Goal: Browse casually: Explore the website without a specific task or goal

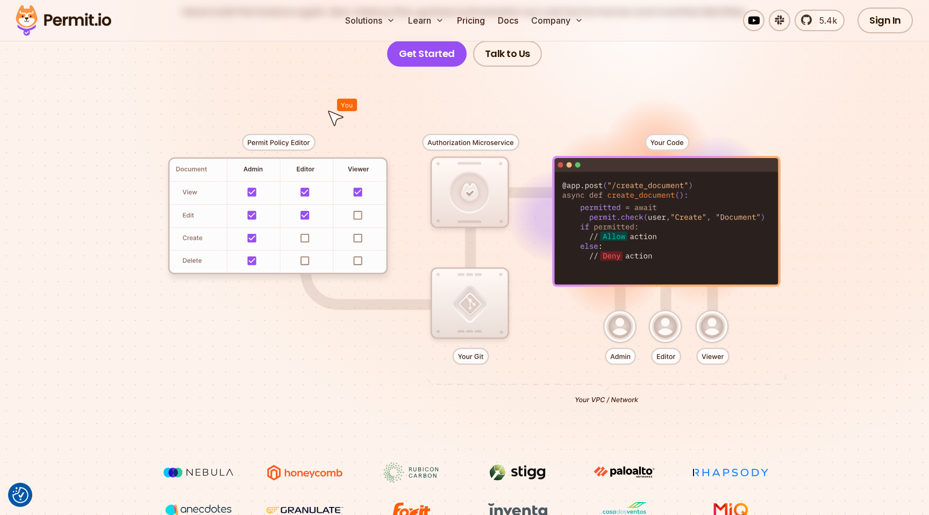
scroll to position [187, 0]
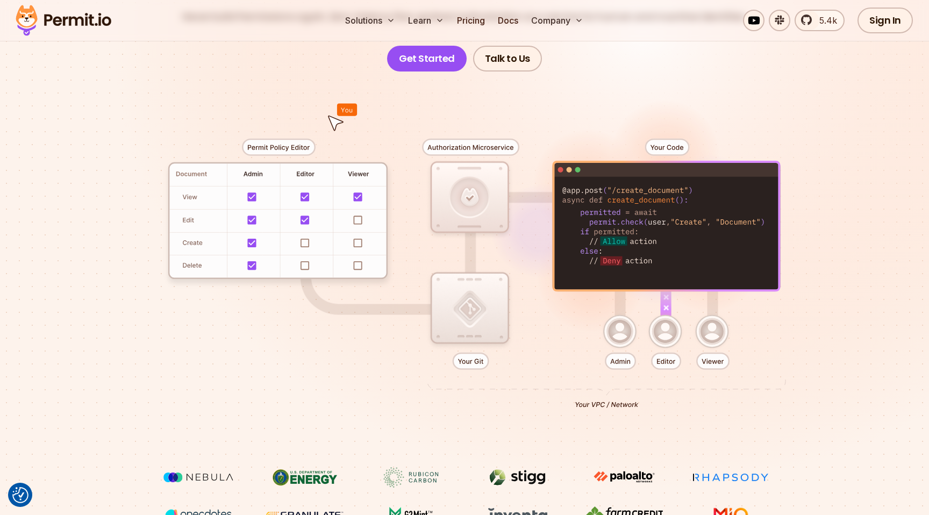
drag, startPoint x: 581, startPoint y: 210, endPoint x: 637, endPoint y: 271, distance: 83.4
click at [637, 271] on div at bounding box center [464, 270] width 753 height 396
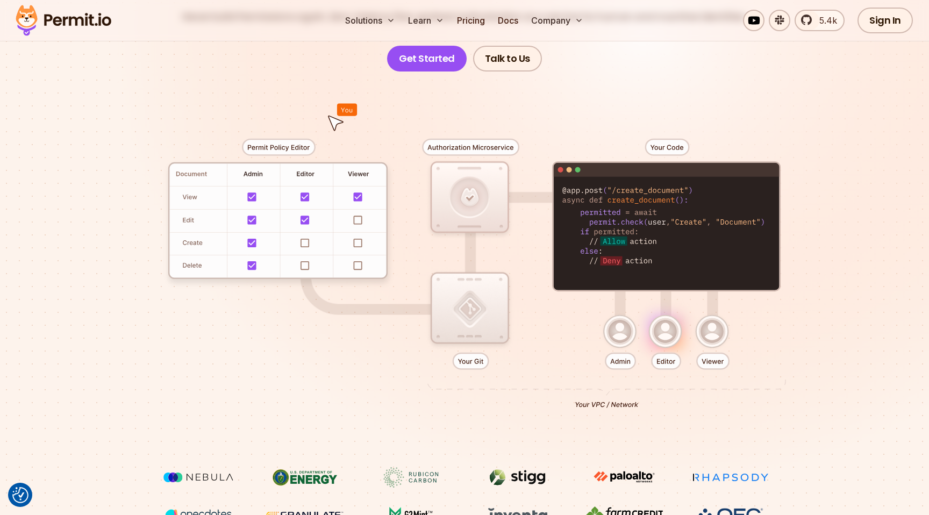
click at [611, 219] on div at bounding box center [464, 270] width 753 height 396
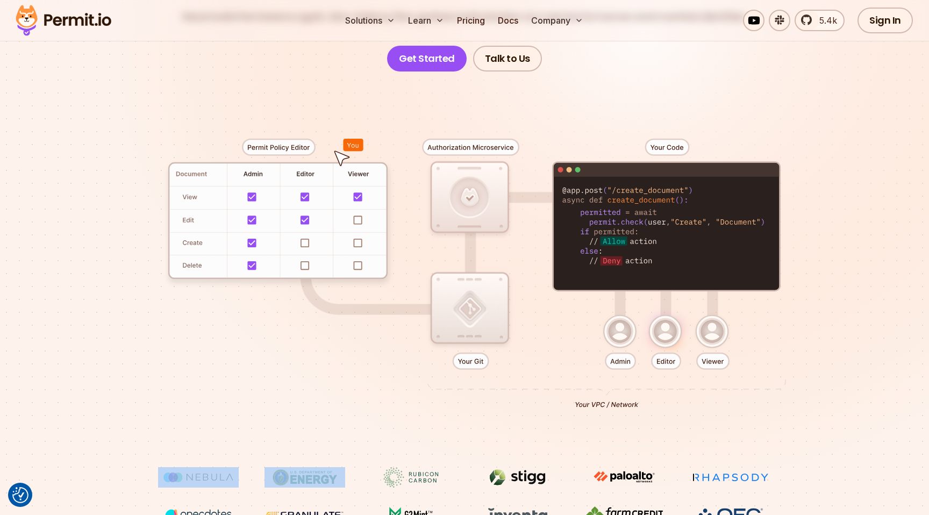
click at [611, 219] on div at bounding box center [464, 270] width 753 height 396
click at [631, 224] on div at bounding box center [464, 270] width 753 height 396
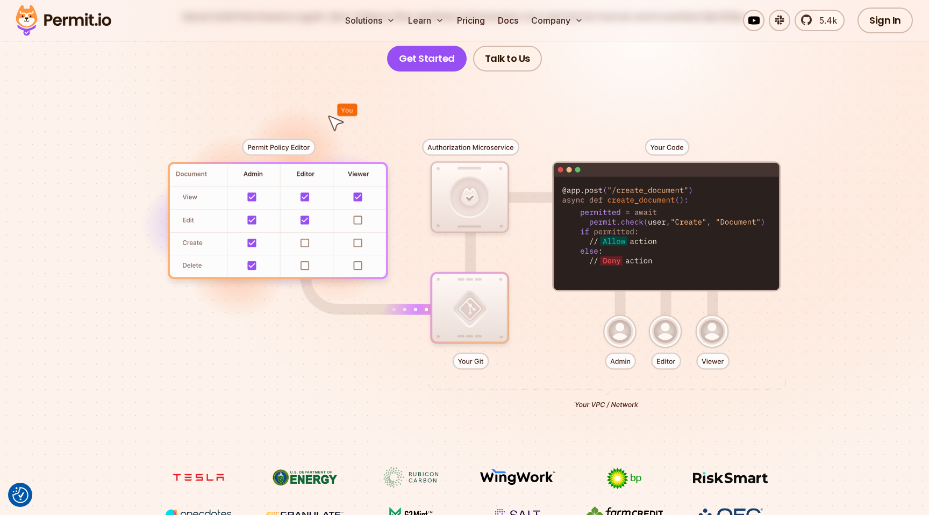
drag, startPoint x: 590, startPoint y: 224, endPoint x: 766, endPoint y: 220, distance: 175.8
click at [766, 220] on div at bounding box center [464, 270] width 753 height 396
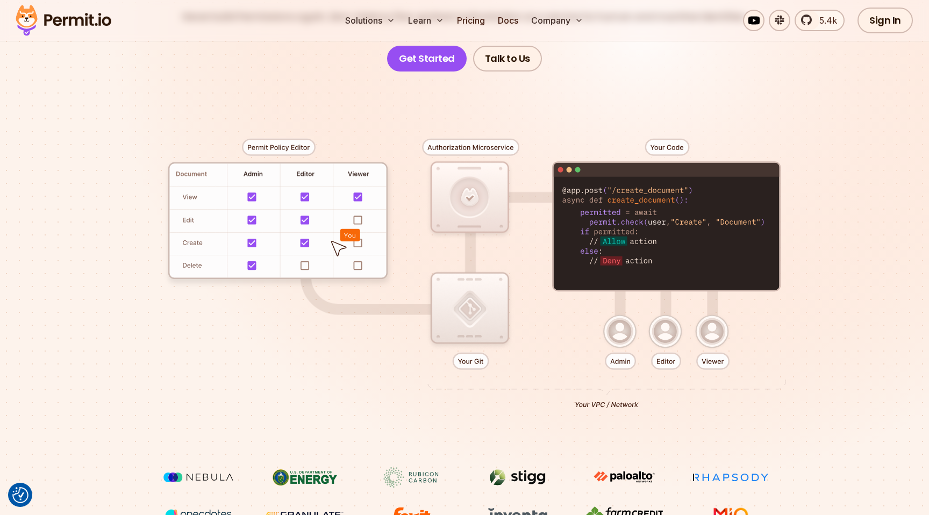
drag, startPoint x: 606, startPoint y: 201, endPoint x: 683, endPoint y: 201, distance: 77.4
click at [683, 201] on div at bounding box center [464, 270] width 753 height 396
